Goal: Task Accomplishment & Management: Manage account settings

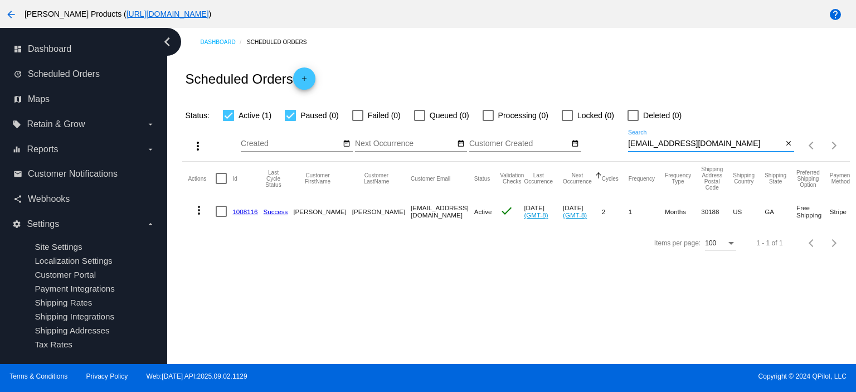
drag, startPoint x: 730, startPoint y: 145, endPoint x: 606, endPoint y: 153, distance: 125.1
click at [606, 153] on div "more_vert Sep Jan Feb Mar [DATE]" at bounding box center [515, 142] width 667 height 40
paste input "wootonrm"
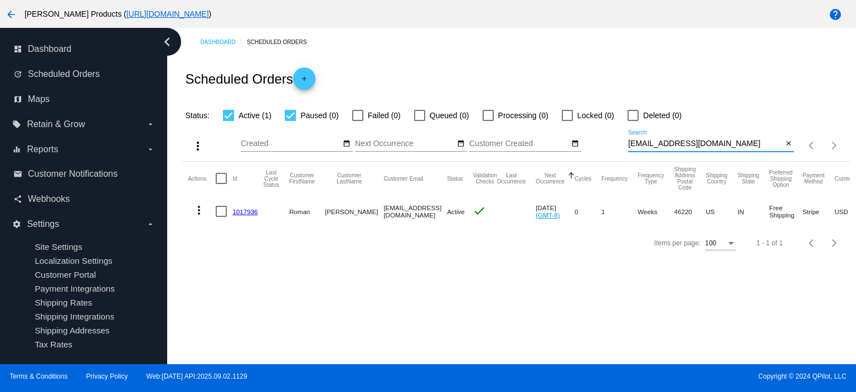
type input "[EMAIL_ADDRESS][DOMAIN_NAME]"
click at [245, 211] on link "1017936" at bounding box center [245, 211] width 25 height 7
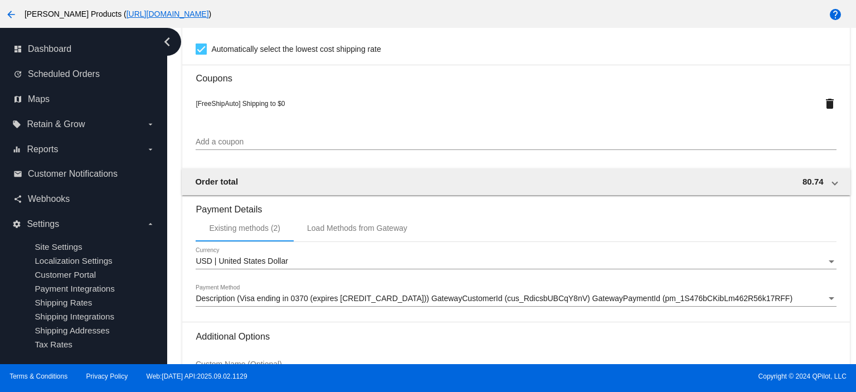
scroll to position [892, 0]
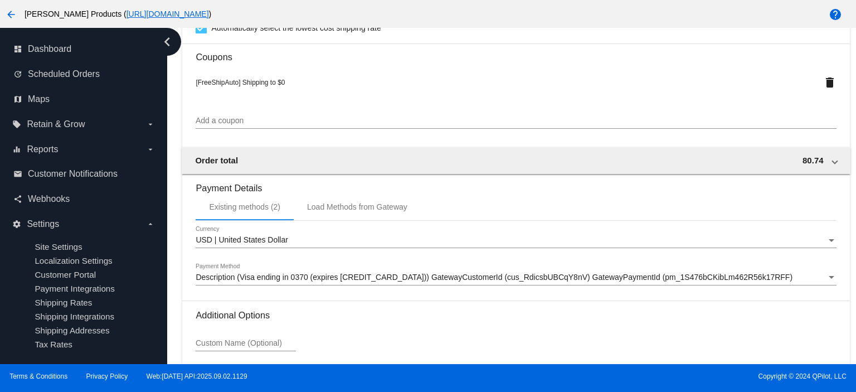
click at [220, 125] on input "Add a coupon" at bounding box center [516, 121] width 641 height 9
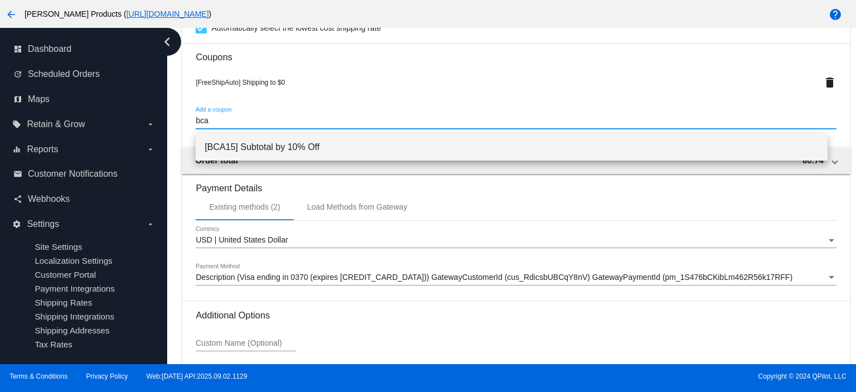
type input "bca"
click at [243, 146] on span "[BCA15] Subtotal by 10% Off" at bounding box center [512, 147] width 614 height 27
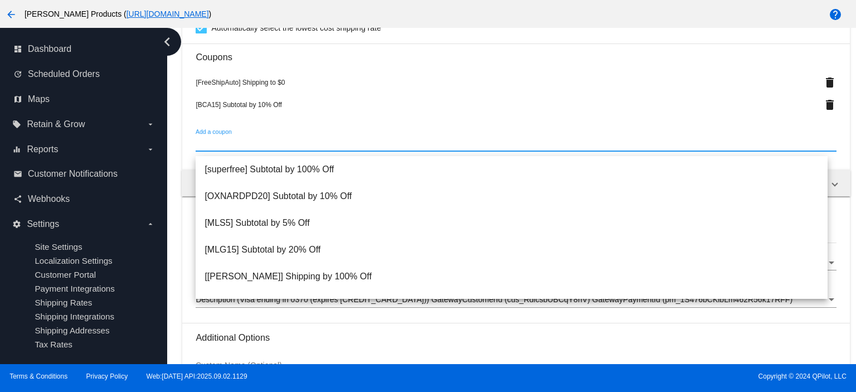
scroll to position [74, 0]
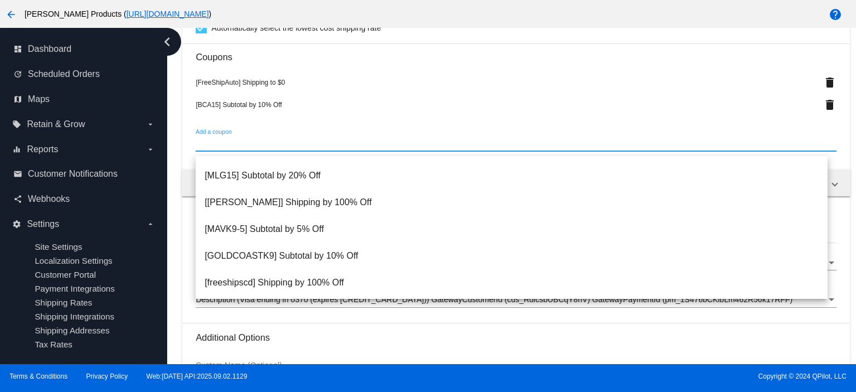
click at [219, 146] on input "Add a coupon" at bounding box center [516, 143] width 641 height 9
click at [304, 343] on h3 "Additional Options" at bounding box center [516, 337] width 641 height 11
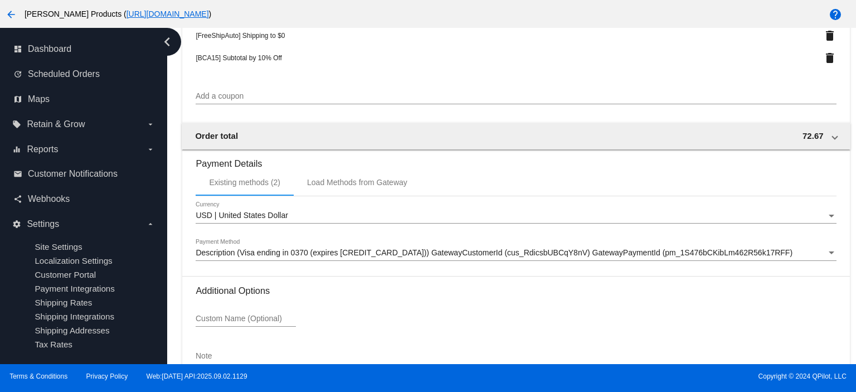
scroll to position [1013, 0]
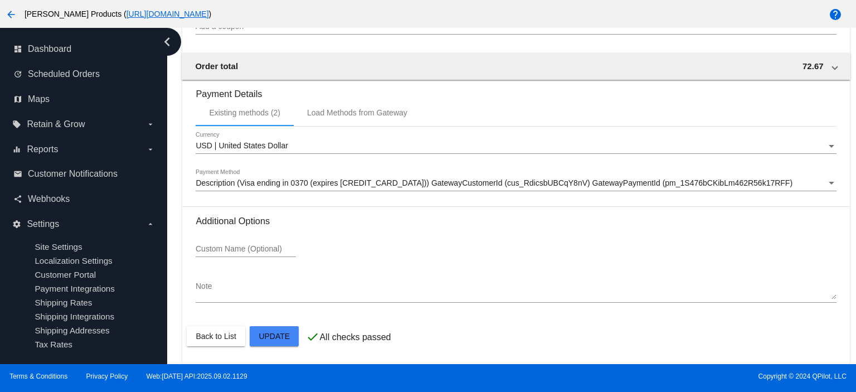
click at [210, 296] on textarea "Note" at bounding box center [516, 291] width 641 height 18
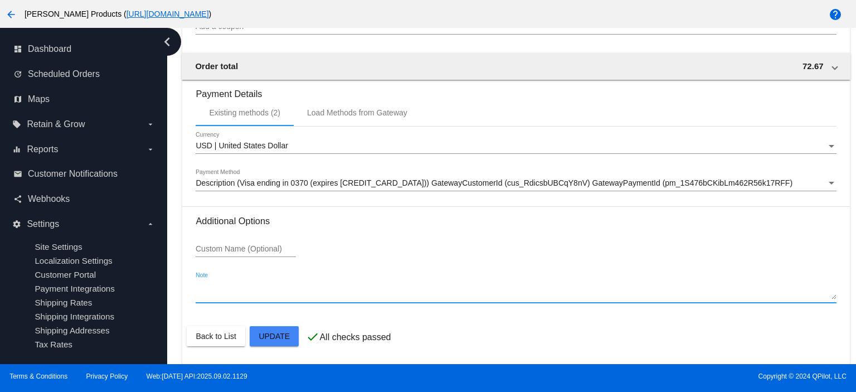
paste textarea "BCA15 customer total 15% discount"
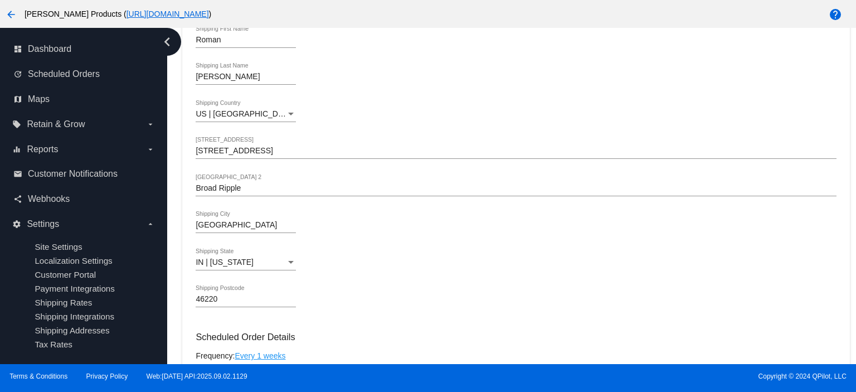
scroll to position [0, 0]
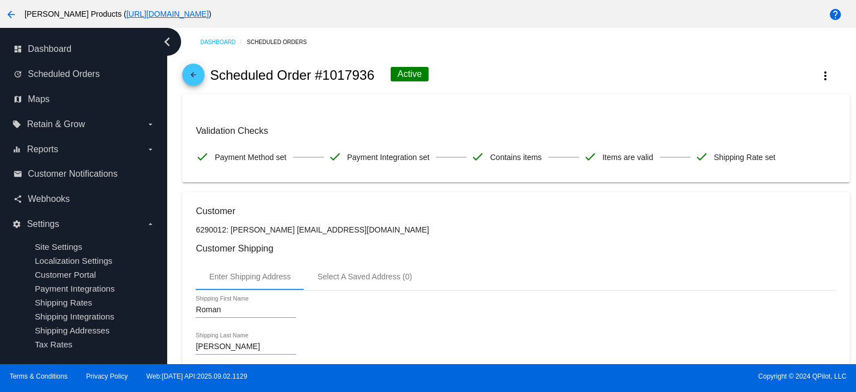
type textarea "BCA15 customer total 15% discount"
